Goal: Task Accomplishment & Management: Use online tool/utility

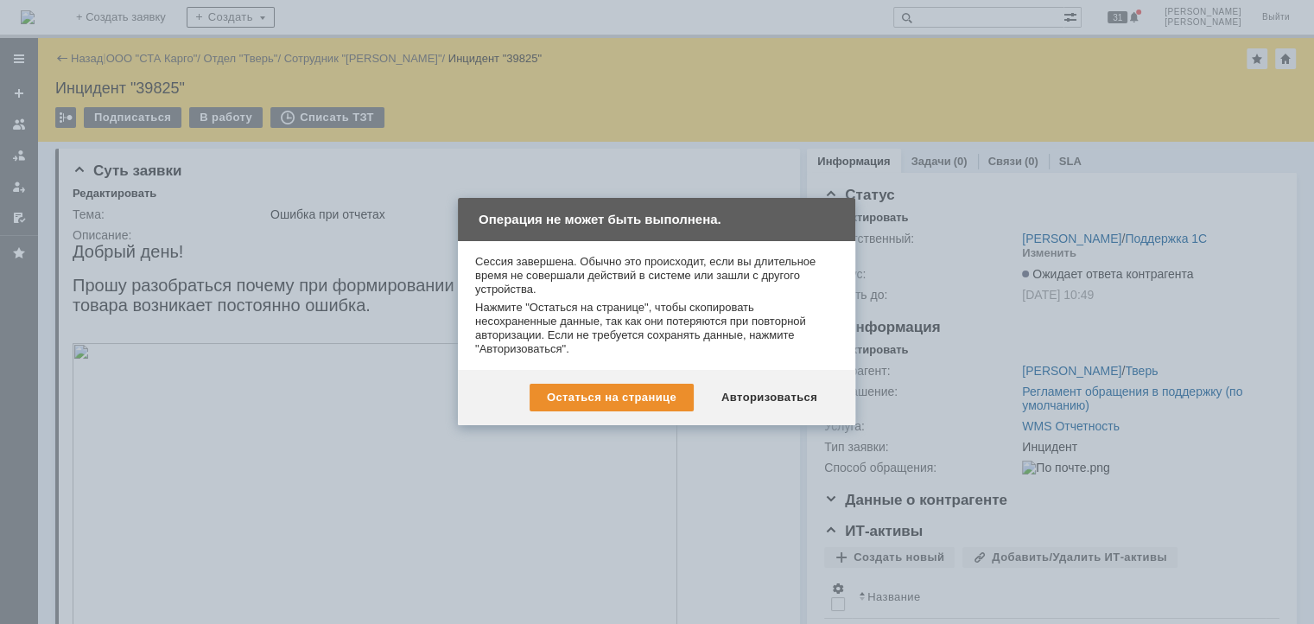
click at [243, 110] on div at bounding box center [663, 319] width 1327 height 638
drag, startPoint x: 774, startPoint y: 390, endPoint x: 702, endPoint y: 149, distance: 251.7
click at [774, 390] on div "Авторизоваться" at bounding box center [769, 398] width 130 height 28
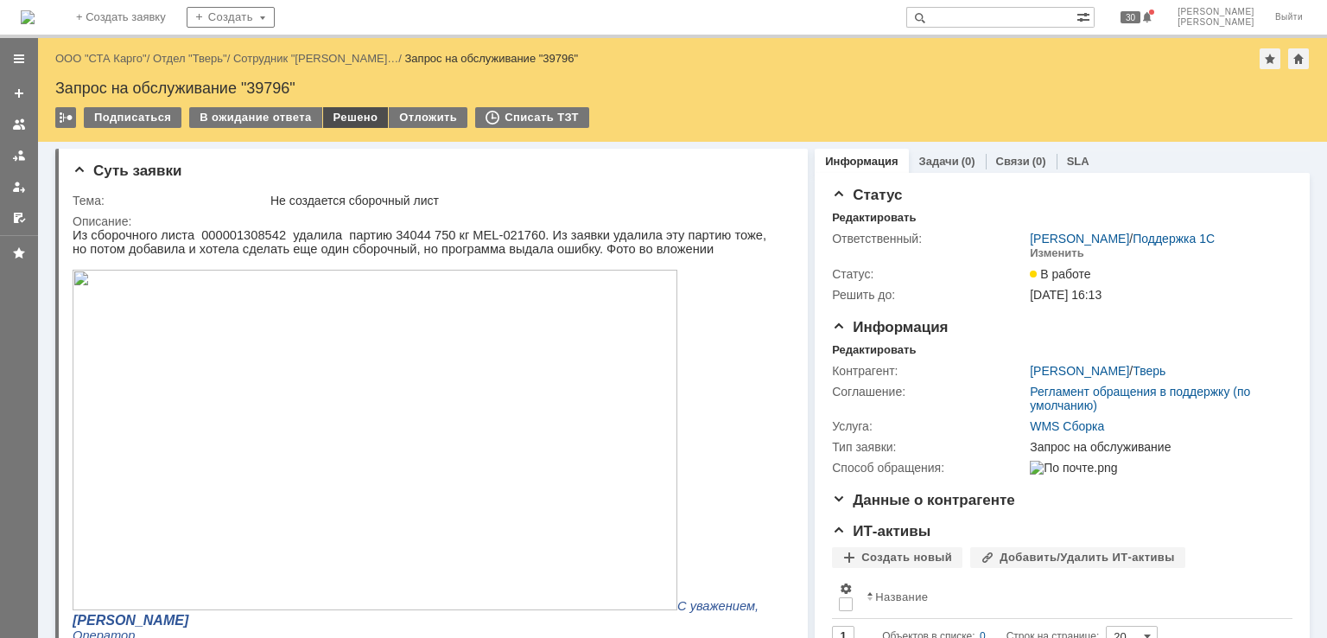
click at [353, 117] on div "Решено" at bounding box center [356, 117] width 66 height 21
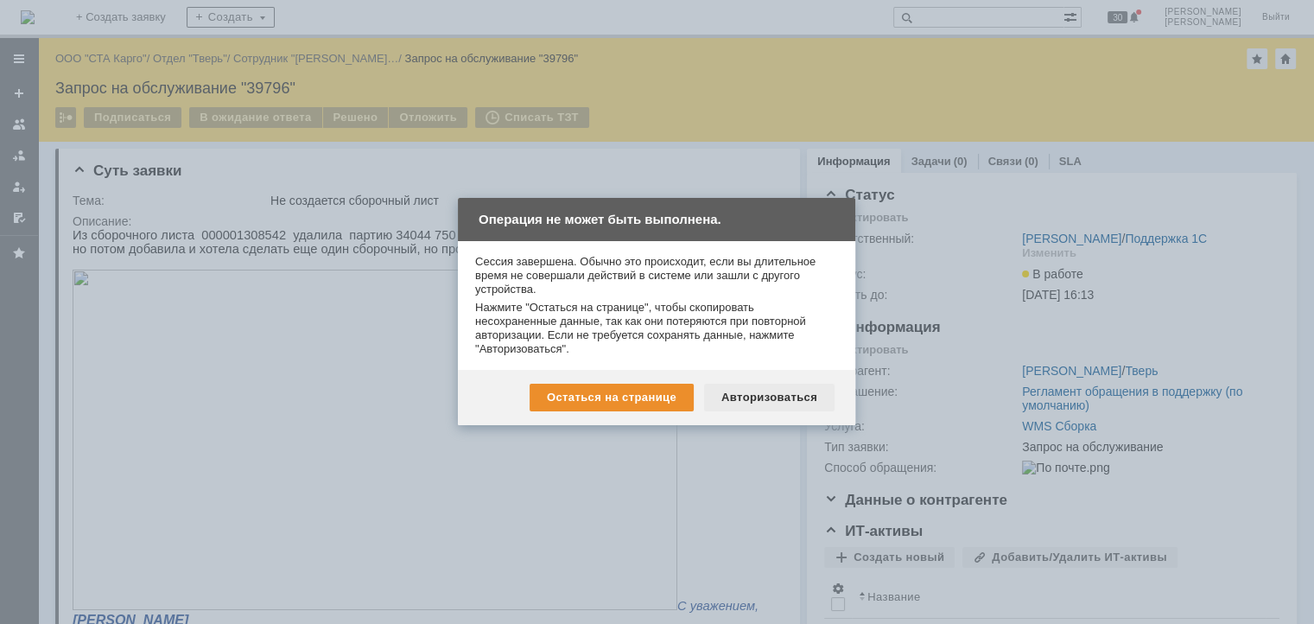
click at [776, 396] on div "Авторизоваться" at bounding box center [769, 398] width 130 height 28
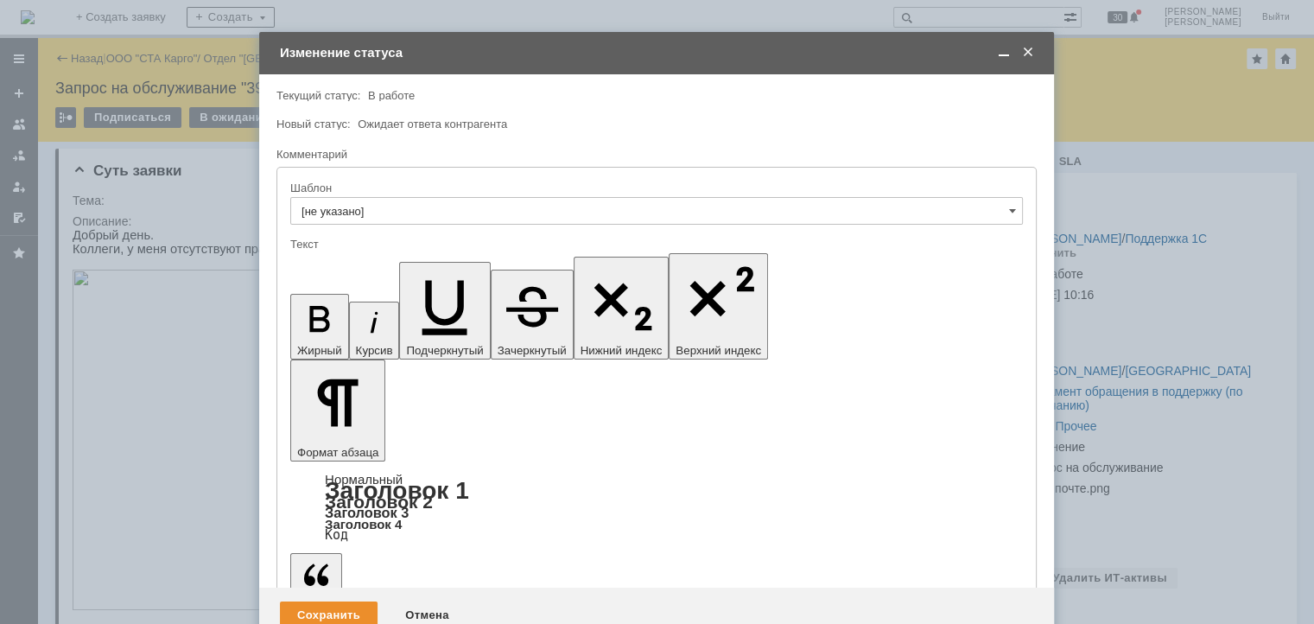
drag, startPoint x: 530, startPoint y: 4809, endPoint x: 296, endPoint y: 4816, distance: 233.4
click at [317, 601] on div "Сохранить" at bounding box center [329, 615] width 98 height 28
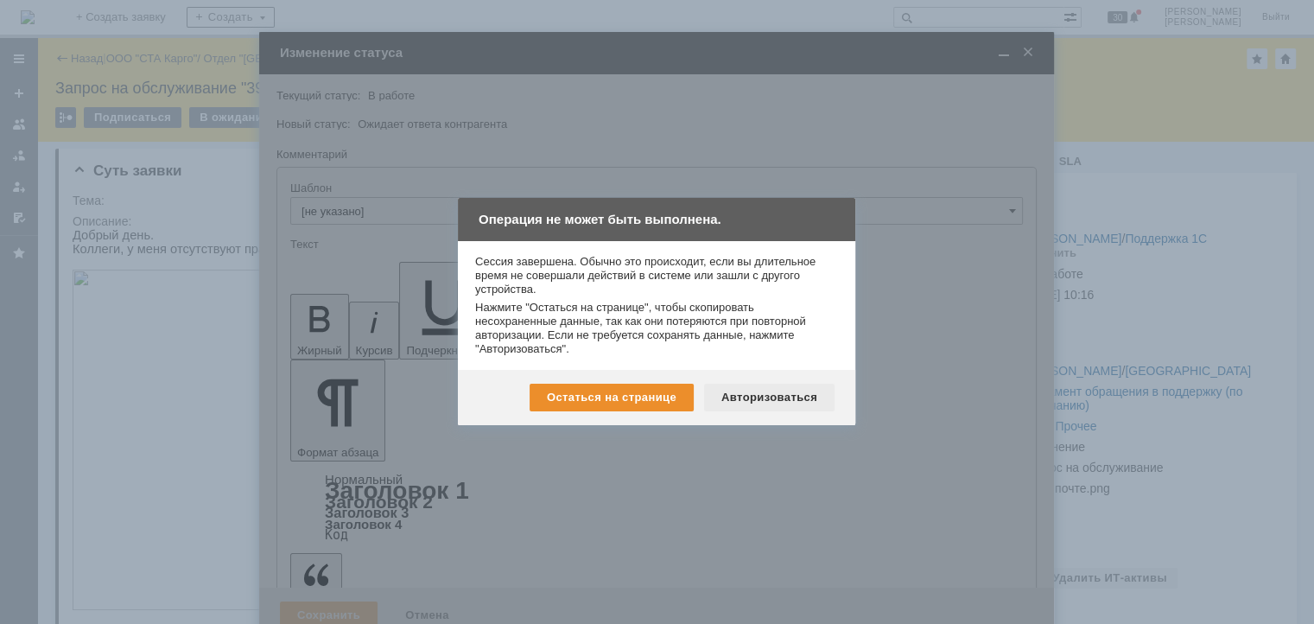
click at [760, 395] on div "Авторизоваться" at bounding box center [769, 398] width 130 height 28
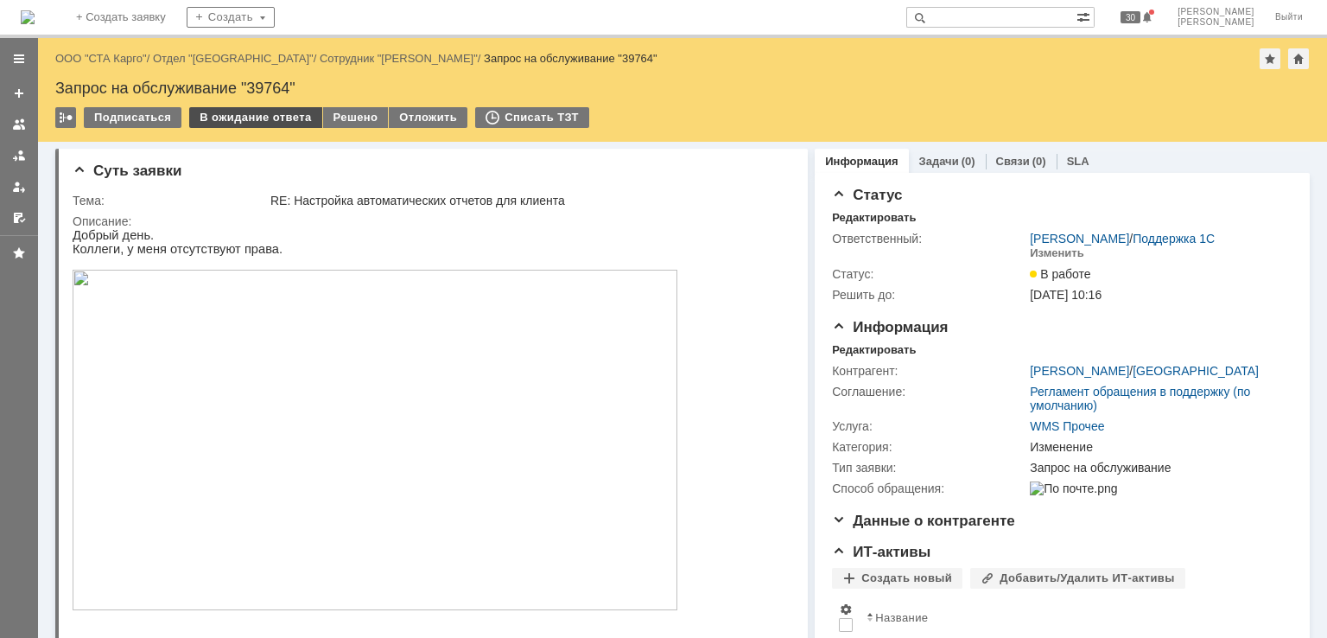
click at [260, 118] on div "В ожидание ответа" at bounding box center [255, 117] width 132 height 21
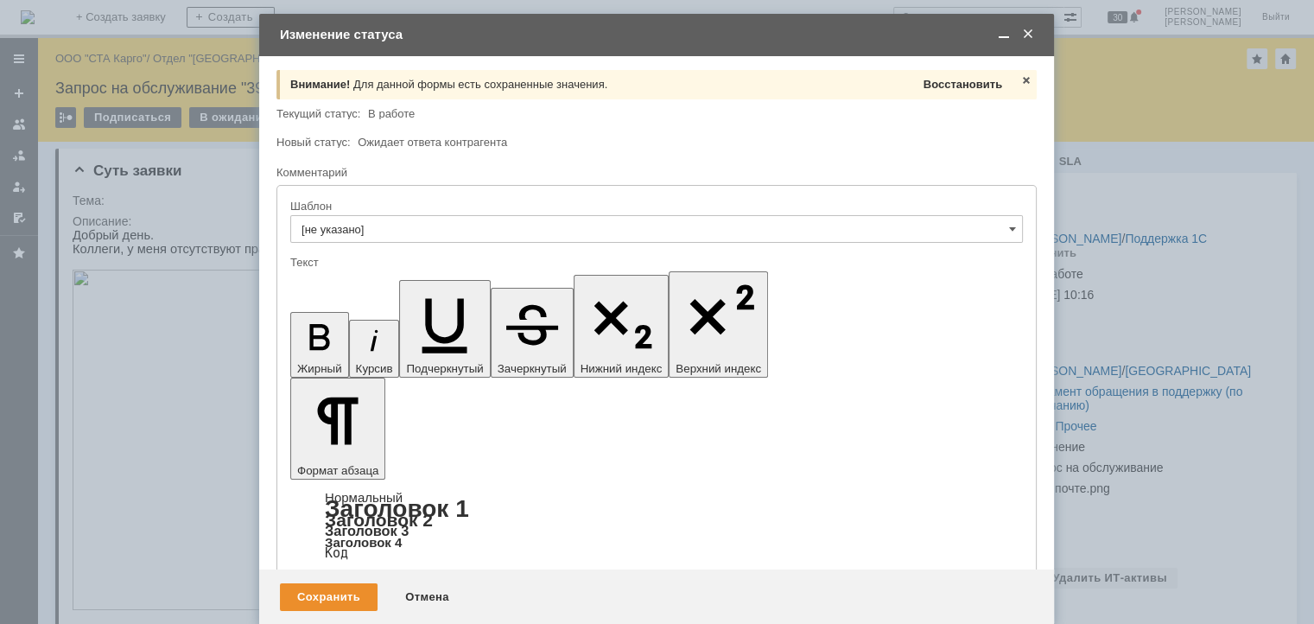
click at [951, 87] on span "Восстановить" at bounding box center [963, 84] width 79 height 13
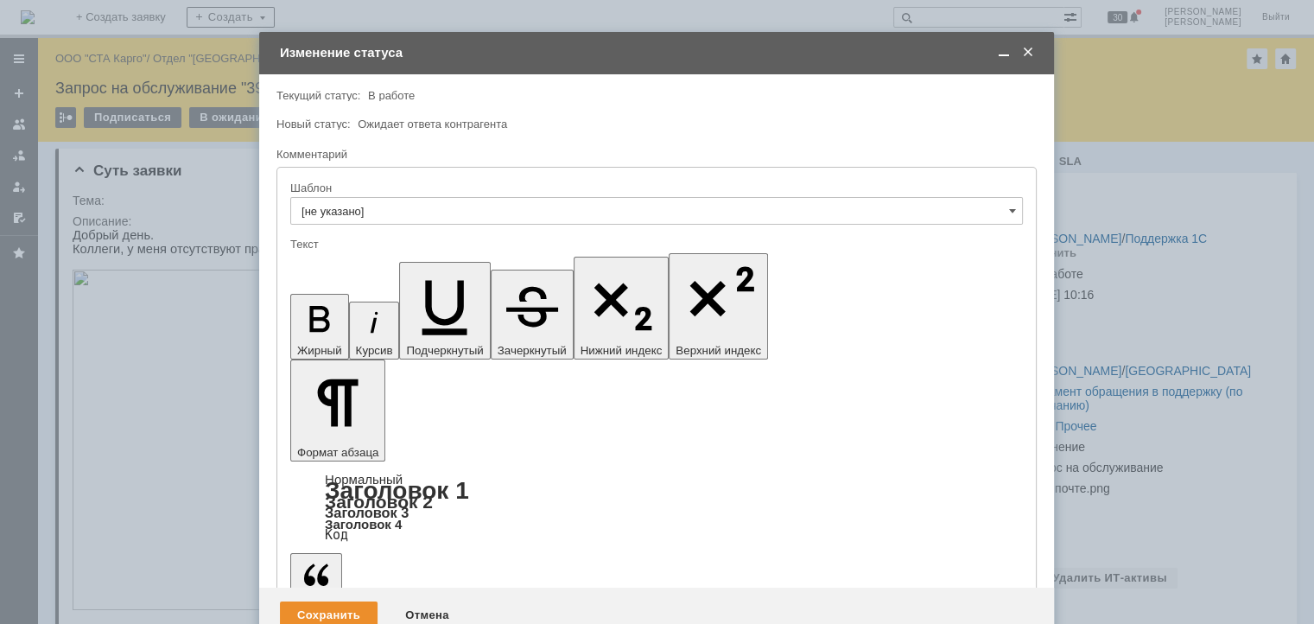
click at [320, 601] on div "Сохранить" at bounding box center [329, 615] width 98 height 28
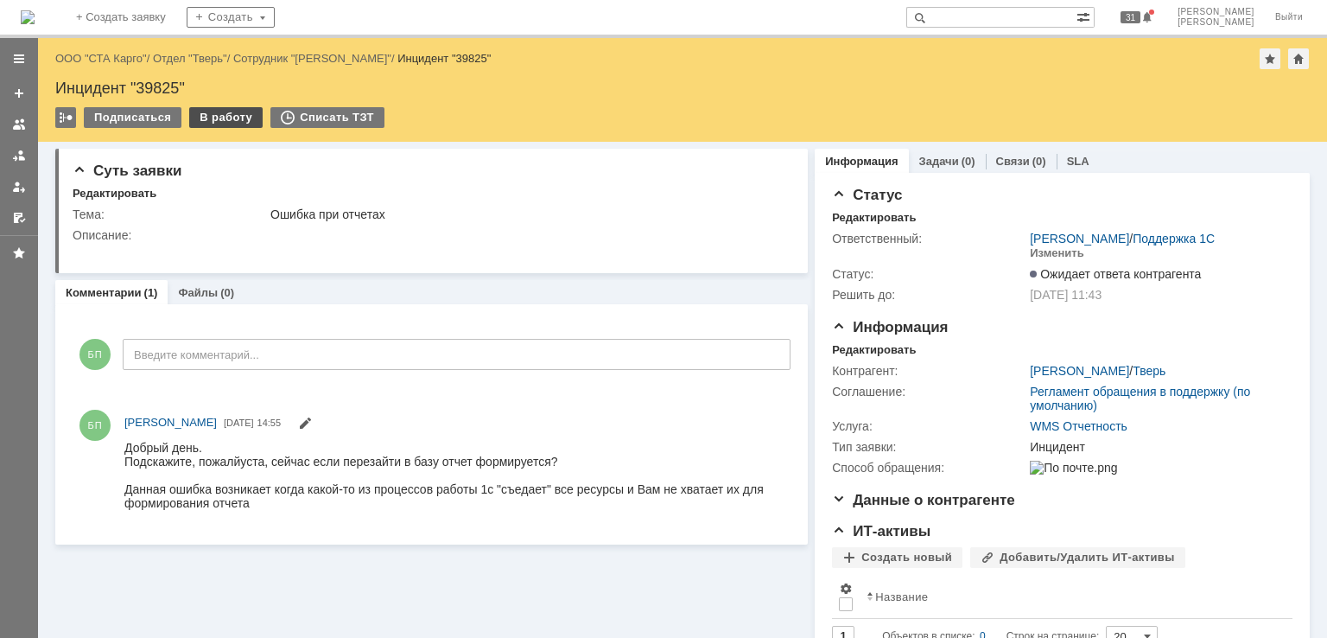
click at [226, 115] on div "В работу" at bounding box center [225, 117] width 73 height 21
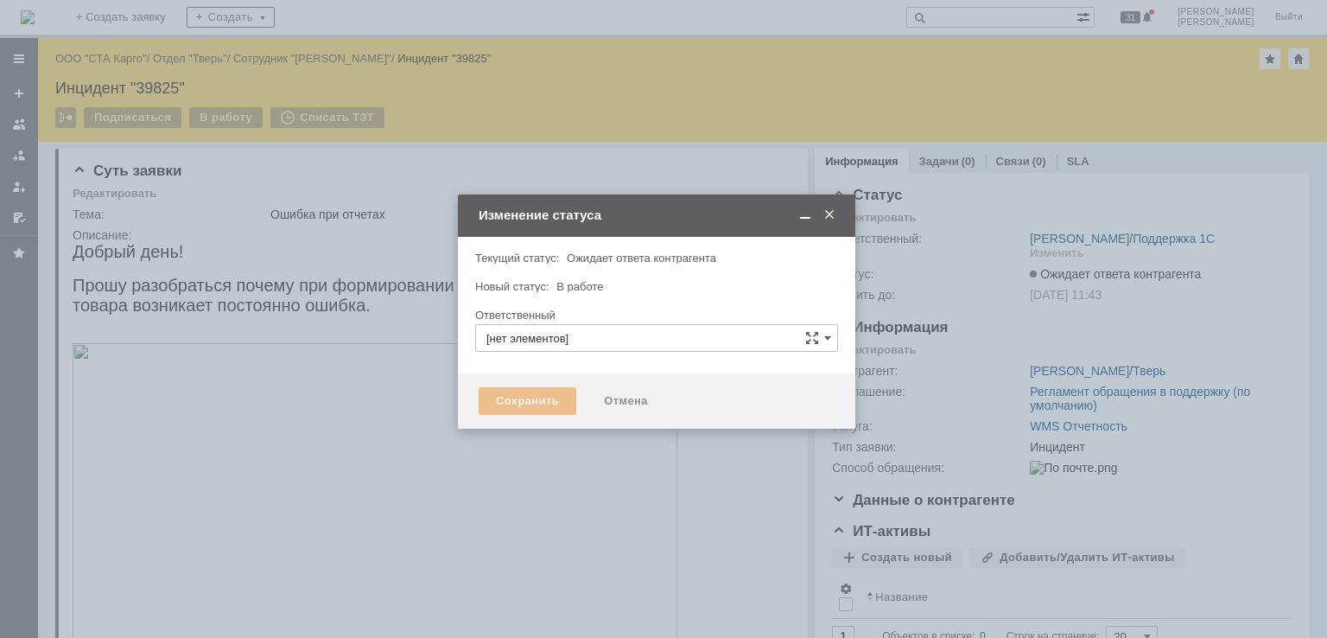
type input "[PERSON_NAME]"
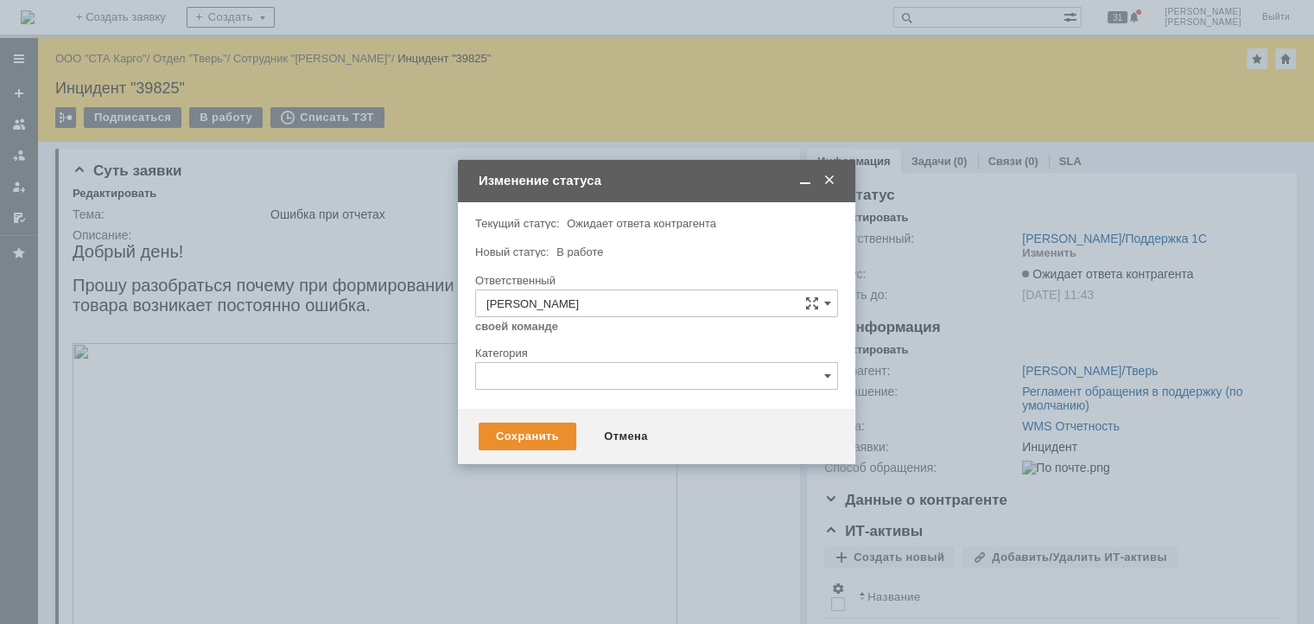
drag, startPoint x: 517, startPoint y: 436, endPoint x: 373, endPoint y: 270, distance: 219.3
click at [518, 436] on div "Сохранить" at bounding box center [528, 436] width 98 height 28
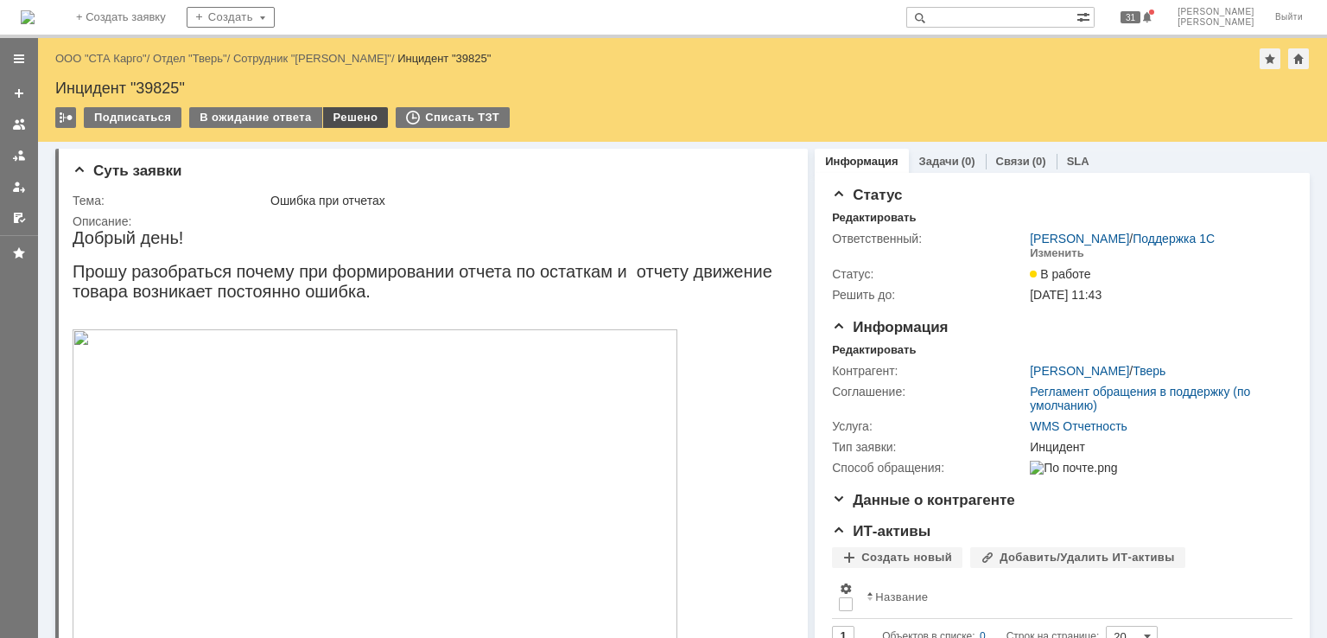
click at [343, 118] on div "Решено" at bounding box center [356, 117] width 66 height 21
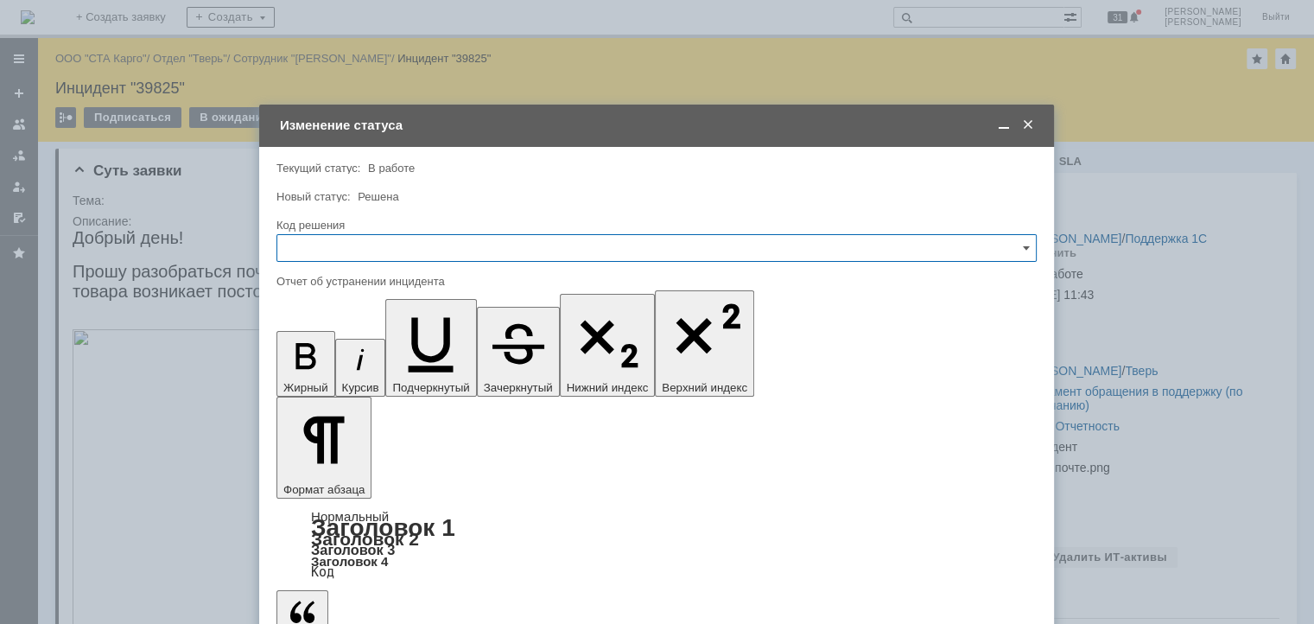
click at [392, 239] on input "text" at bounding box center [656, 248] width 760 height 28
click at [357, 391] on span "Решено" at bounding box center [657, 393] width 738 height 14
type input "Решено"
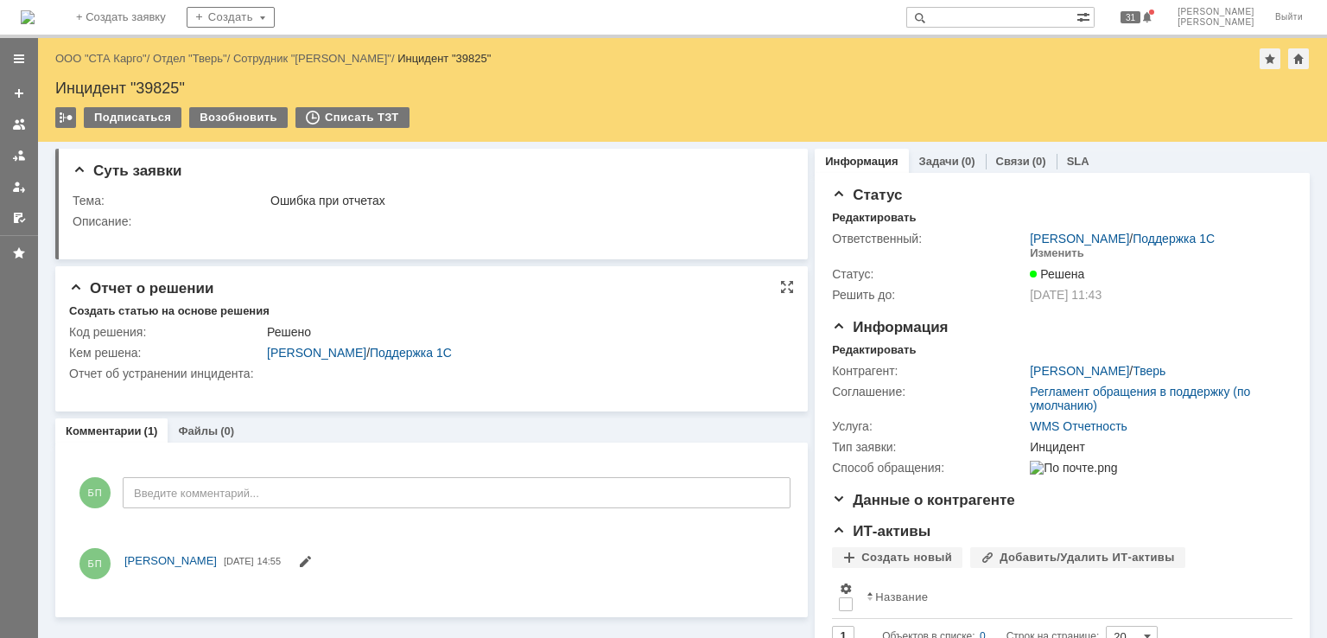
scroll to position [0, 0]
